Goal: Task Accomplishment & Management: Use online tool/utility

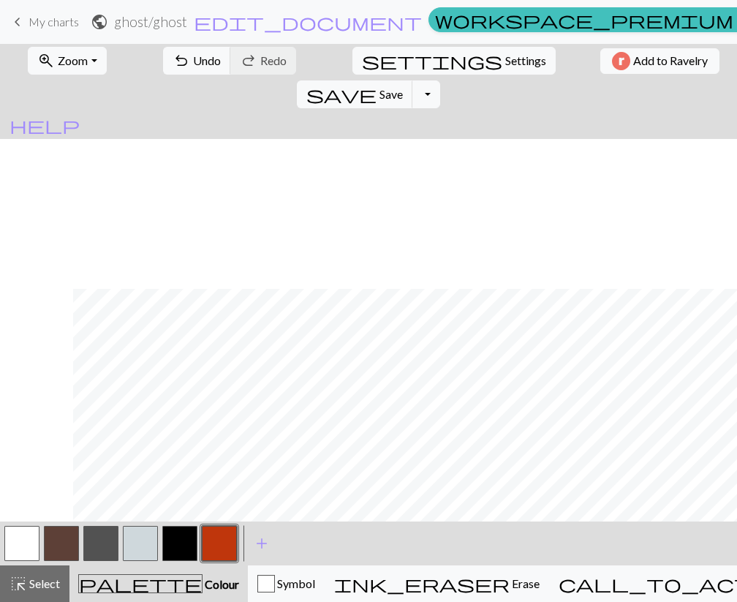
scroll to position [150, 73]
click at [413, 80] on button "save Save Save" at bounding box center [355, 94] width 116 height 28
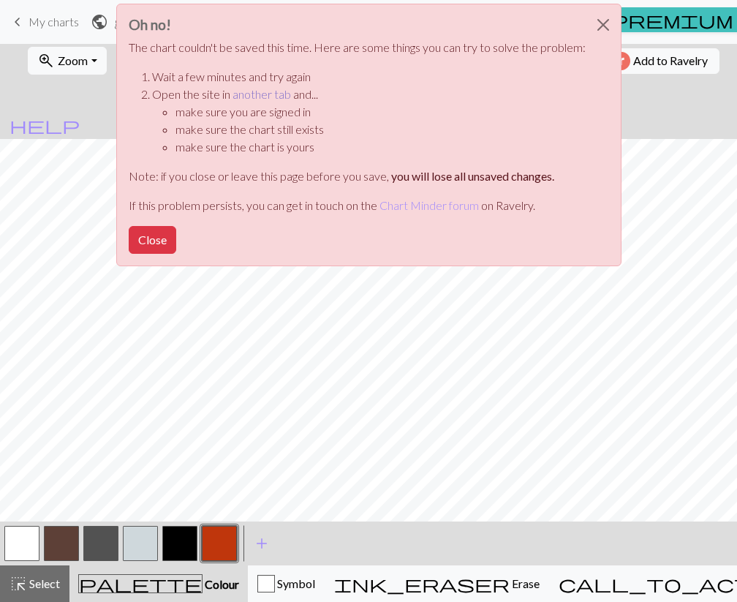
click at [274, 97] on link "another tab" at bounding box center [262, 94] width 58 height 14
click at [152, 238] on button "Close" at bounding box center [153, 240] width 48 height 28
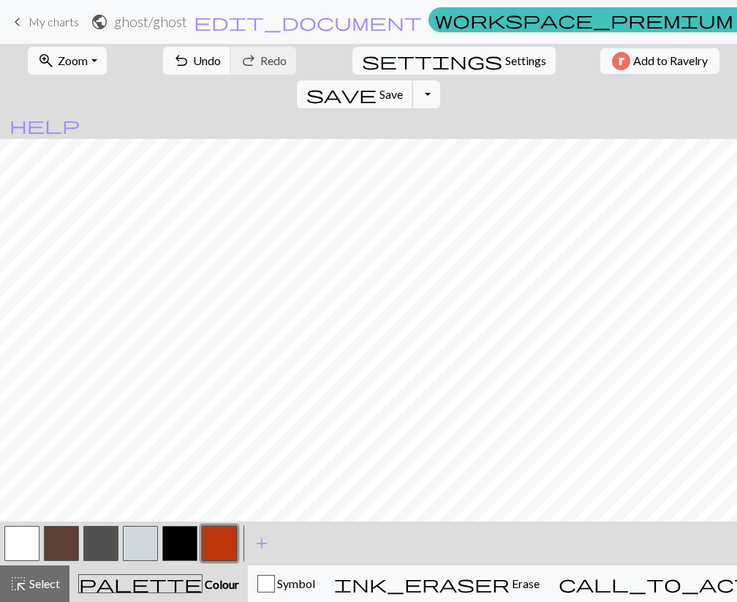
click at [403, 87] on span "Save" at bounding box center [390, 94] width 23 height 14
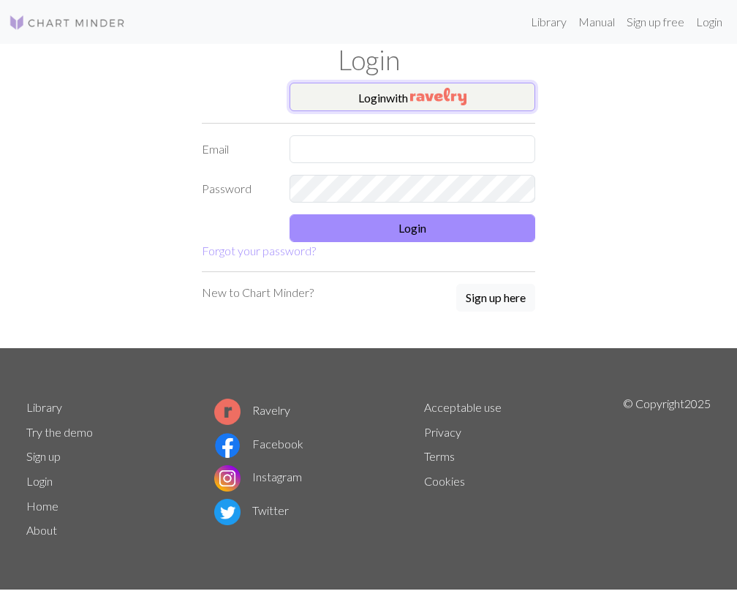
click at [407, 88] on button "Login with" at bounding box center [413, 97] width 246 height 29
